Goal: Task Accomplishment & Management: Complete application form

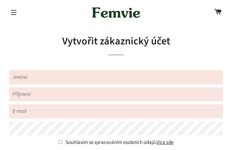
type input "lkgFEIqjCvihkxif"
type input "iCxJpGNfR"
type input "sovihavez68@gmail.com"
